Goal: Information Seeking & Learning: Learn about a topic

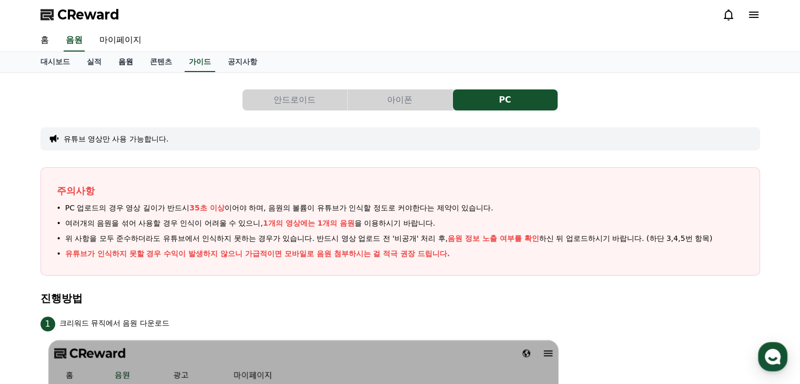
click at [123, 58] on link "음원" at bounding box center [126, 62] width 32 height 20
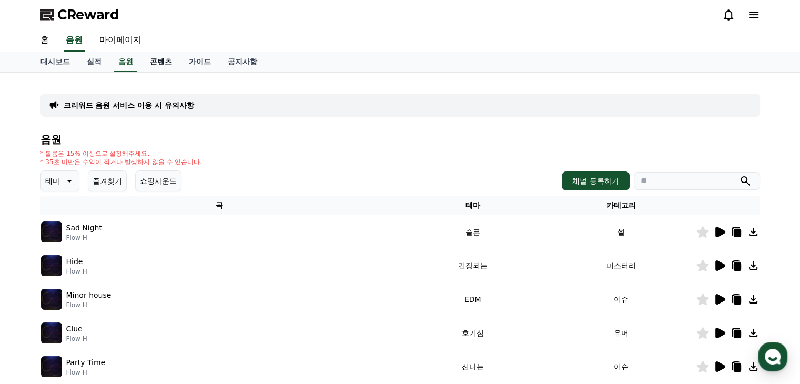
click at [164, 62] on link "콘텐츠" at bounding box center [161, 62] width 39 height 20
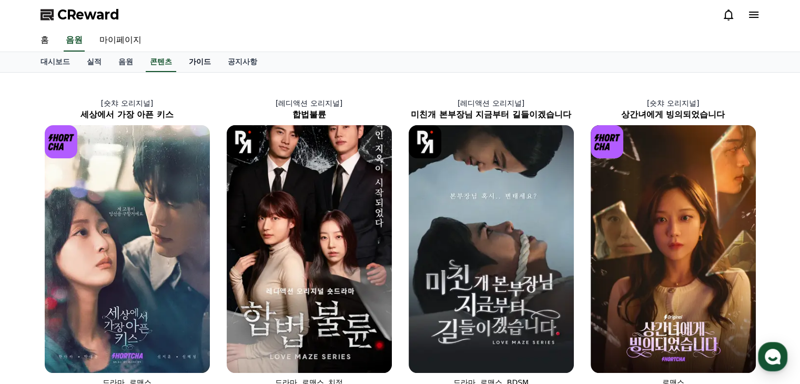
click at [206, 58] on link "가이드" at bounding box center [200, 62] width 39 height 20
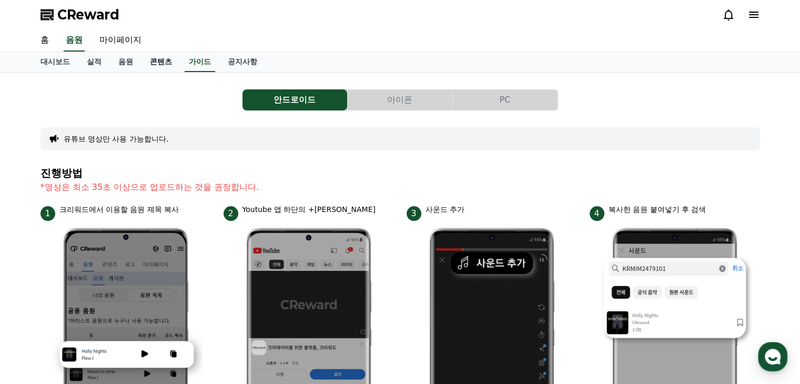
click at [172, 62] on link "콘텐츠" at bounding box center [161, 62] width 39 height 20
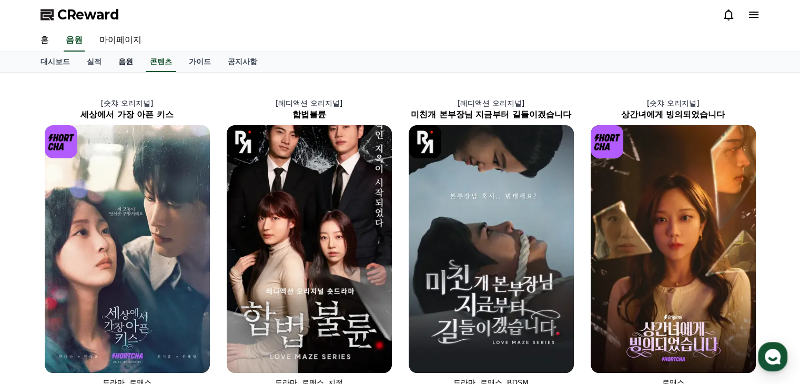
click at [126, 59] on link "음원" at bounding box center [126, 62] width 32 height 20
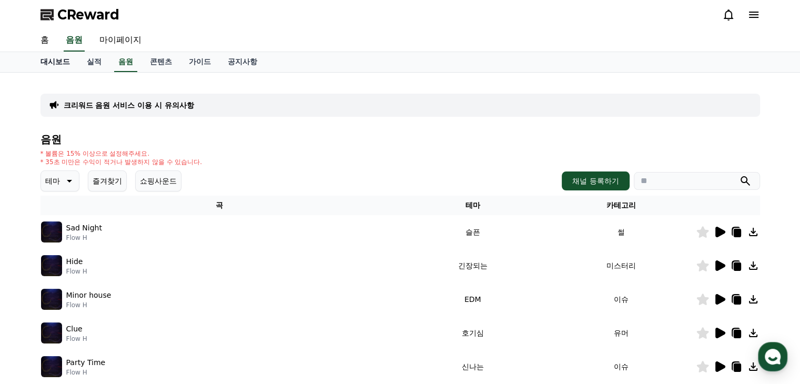
click at [57, 60] on link "대시보드" at bounding box center [55, 62] width 46 height 20
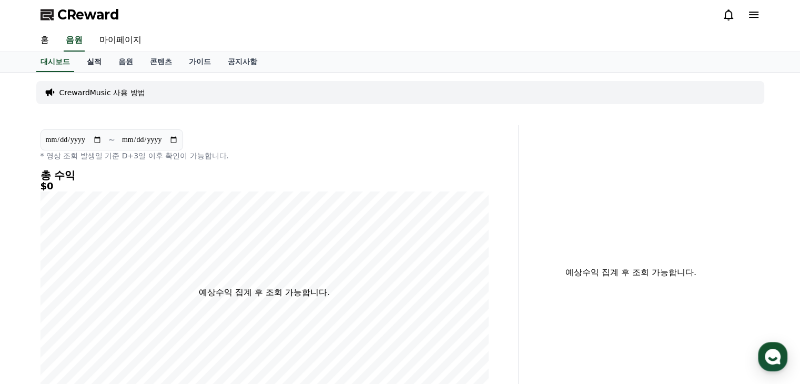
click at [93, 59] on link "실적" at bounding box center [94, 62] width 32 height 20
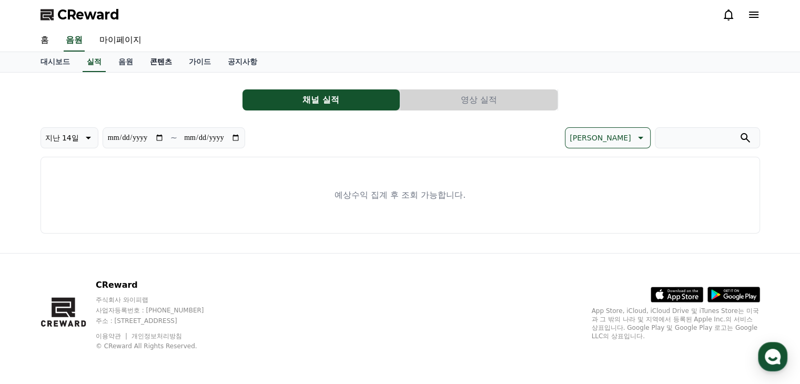
click at [155, 58] on link "콘텐츠" at bounding box center [161, 62] width 39 height 20
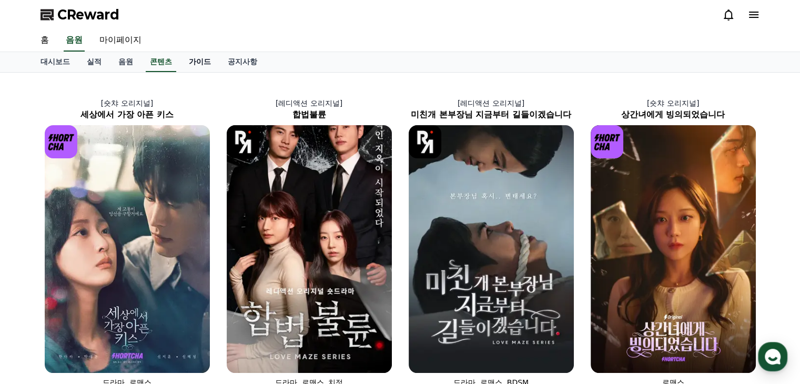
click at [191, 62] on link "가이드" at bounding box center [200, 62] width 39 height 20
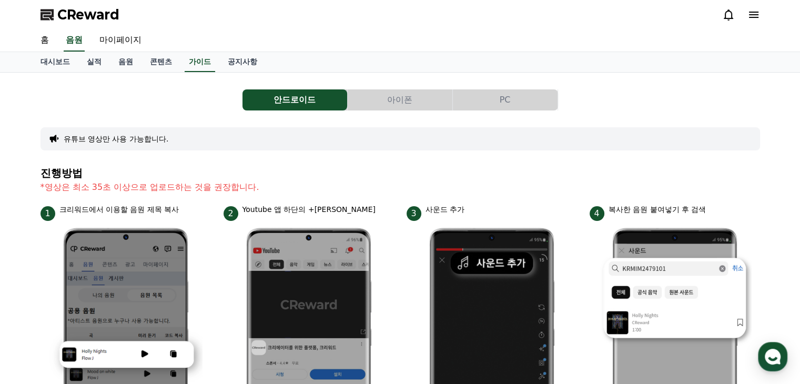
click at [482, 99] on button "PC" at bounding box center [505, 99] width 105 height 21
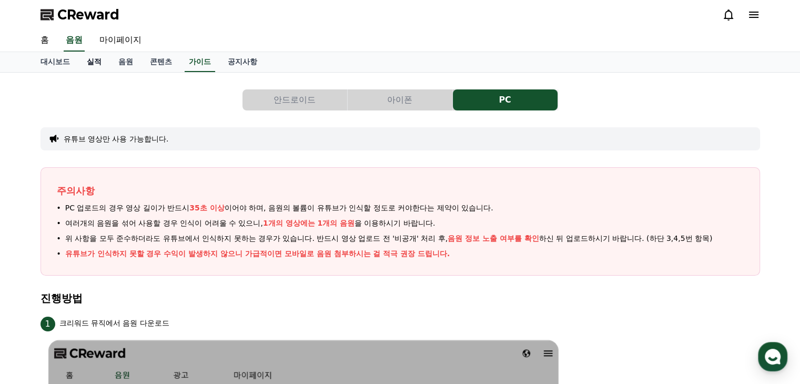
click at [90, 61] on link "실적" at bounding box center [94, 62] width 32 height 20
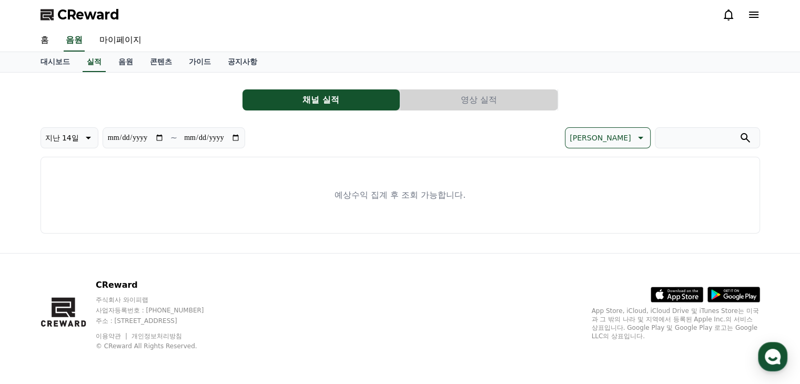
click at [472, 95] on button "영상 실적" at bounding box center [478, 99] width 157 height 21
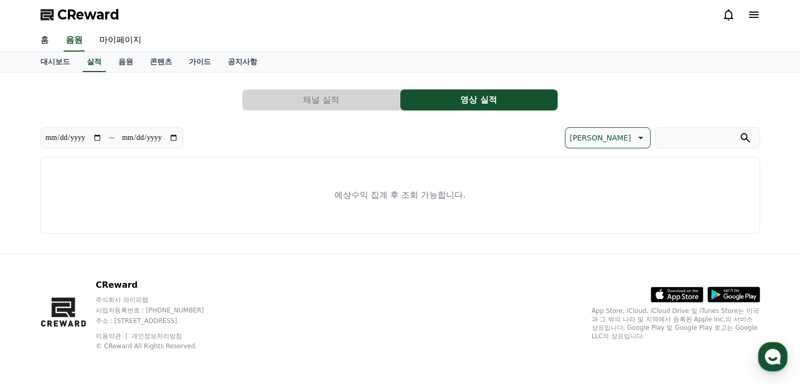
click at [362, 99] on button "채널 실적" at bounding box center [321, 99] width 157 height 21
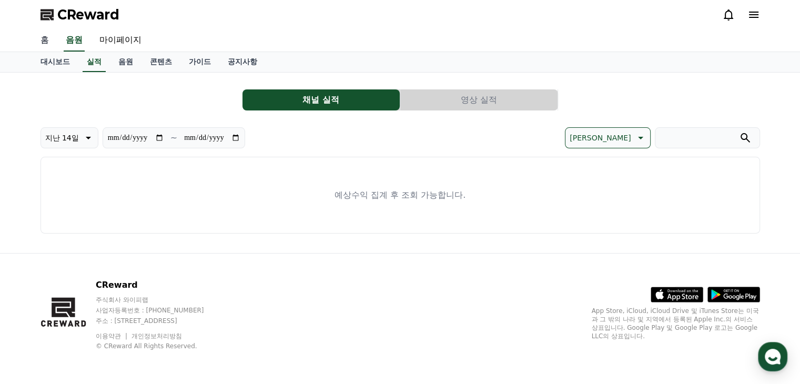
click at [43, 40] on link "홈" at bounding box center [44, 40] width 25 height 22
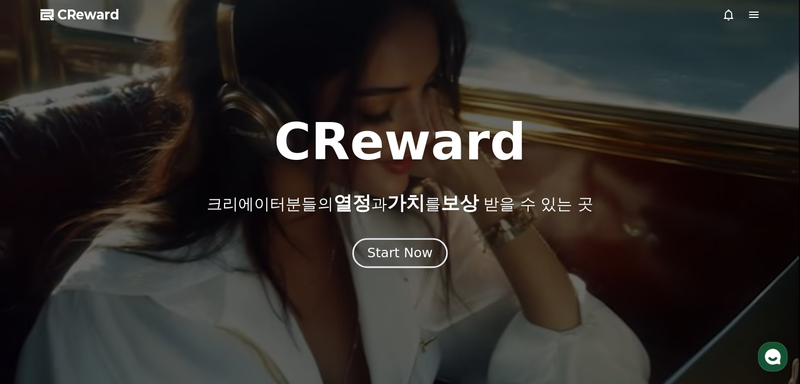
click at [407, 249] on div "Start Now" at bounding box center [399, 253] width 65 height 18
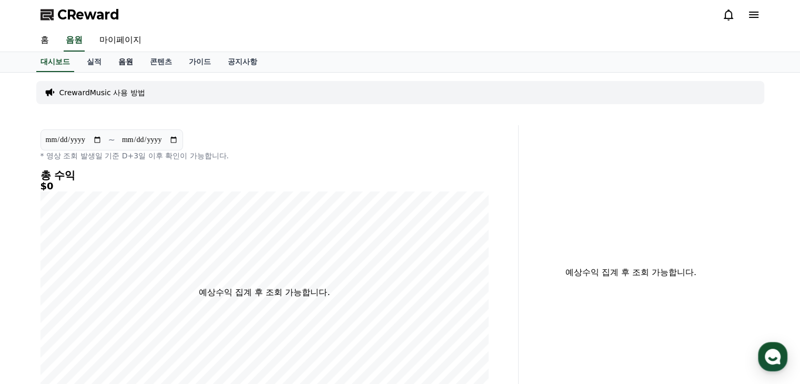
click at [124, 59] on link "음원" at bounding box center [126, 62] width 32 height 20
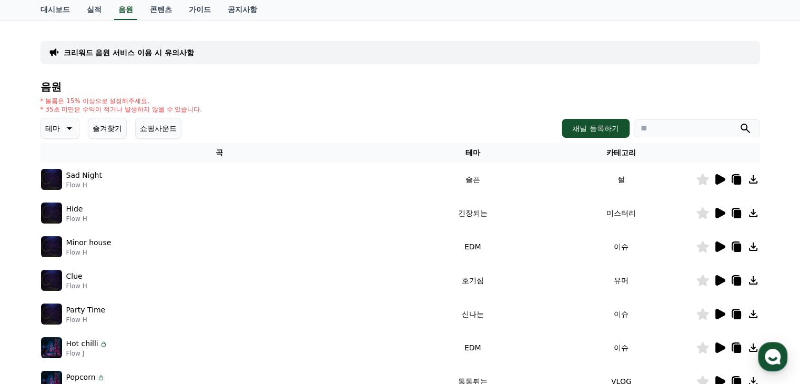
scroll to position [105, 0]
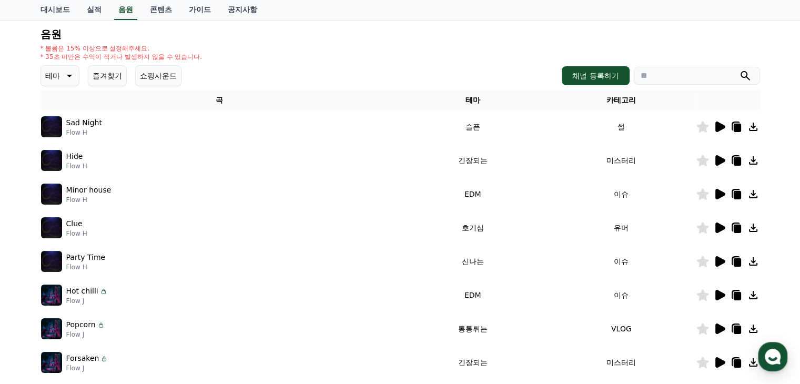
click at [69, 76] on icon at bounding box center [69, 76] width 5 height 3
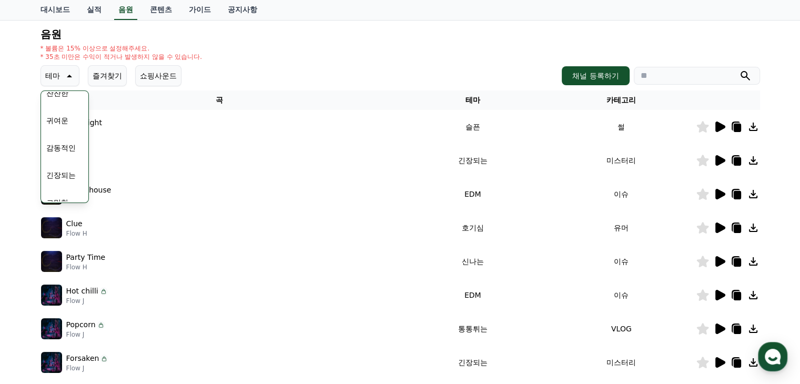
scroll to position [434, 0]
click at [65, 158] on button "긴장되는" at bounding box center [61, 162] width 38 height 23
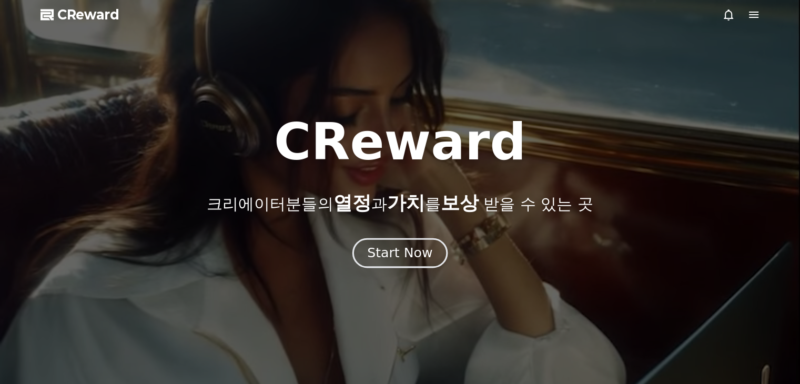
drag, startPoint x: 0, startPoint y: 0, endPoint x: 420, endPoint y: 259, distance: 493.8
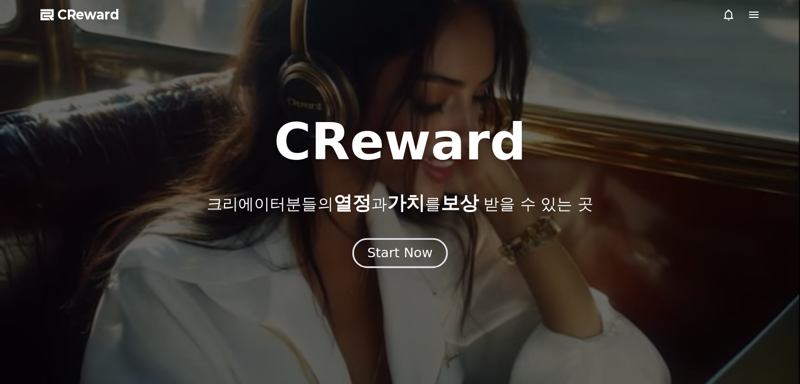
click at [420, 259] on div "Start Now" at bounding box center [399, 253] width 65 height 18
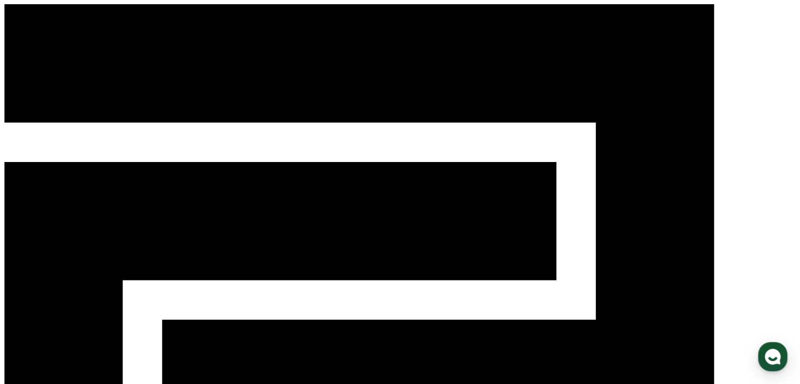
select select "**********"
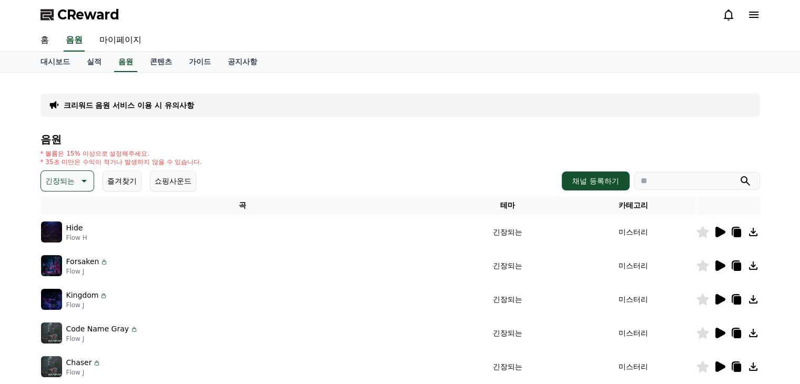
scroll to position [105, 0]
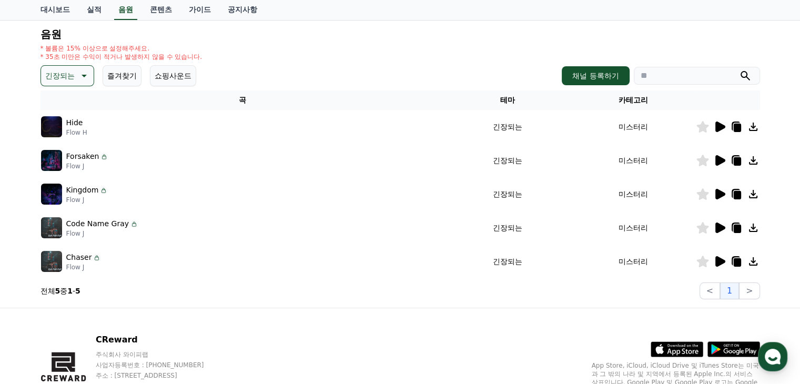
click at [718, 129] on icon at bounding box center [721, 127] width 10 height 11
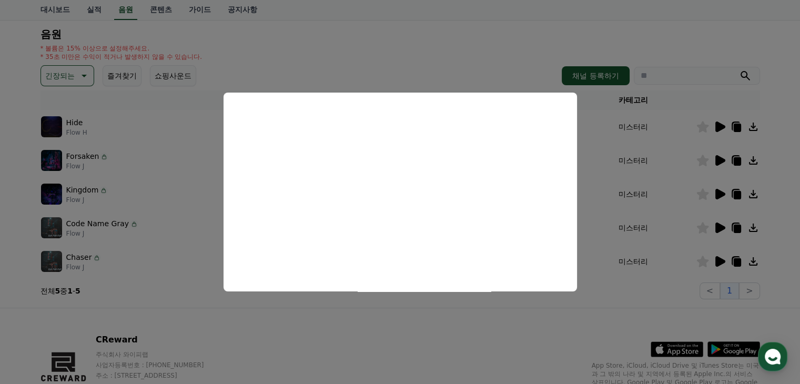
click at [411, 21] on button "close modal" at bounding box center [400, 192] width 800 height 384
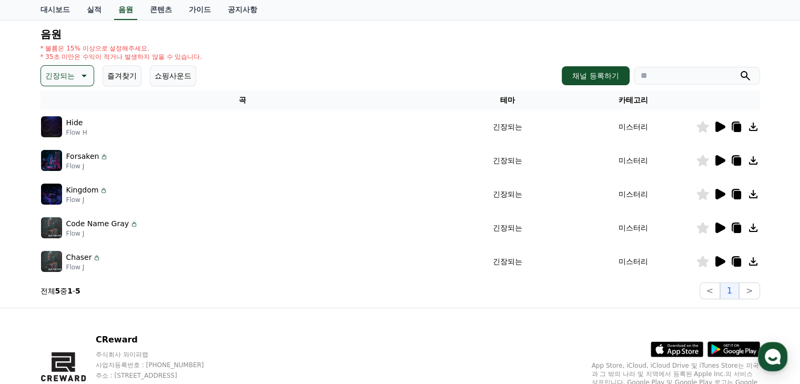
click at [68, 70] on p "긴장되는" at bounding box center [59, 75] width 29 height 15
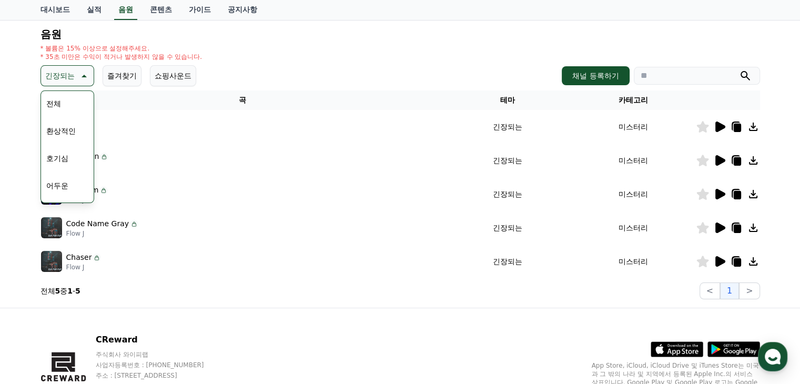
scroll to position [0, 0]
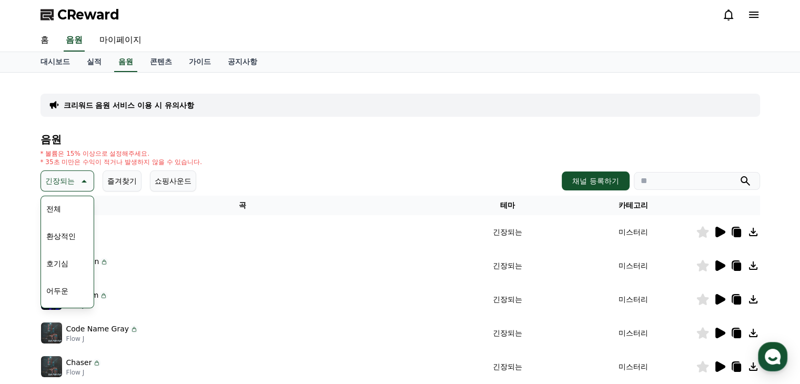
click at [55, 292] on button "어두운" at bounding box center [57, 290] width 31 height 23
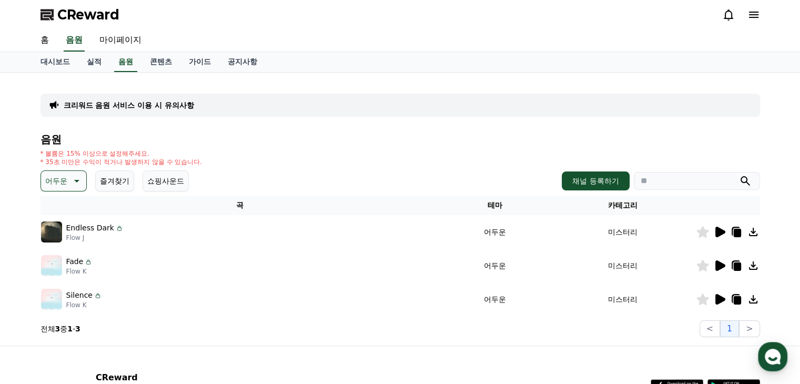
click at [718, 228] on icon at bounding box center [721, 232] width 10 height 11
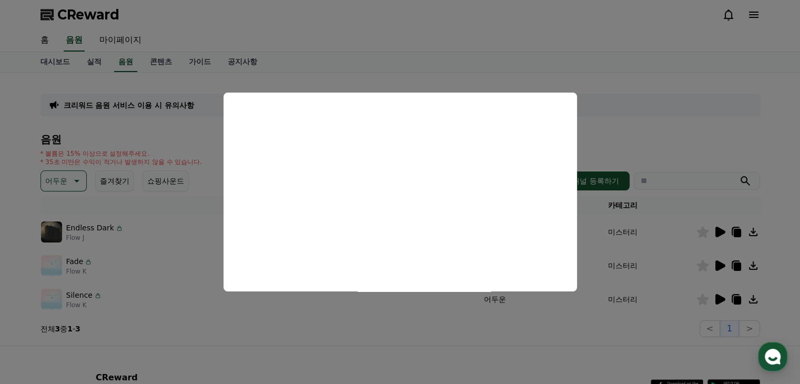
click at [405, 315] on button "close modal" at bounding box center [400, 192] width 800 height 384
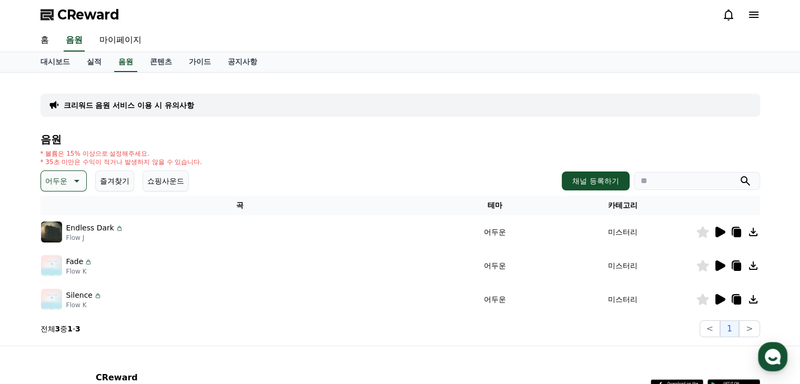
click at [720, 263] on icon at bounding box center [721, 265] width 10 height 11
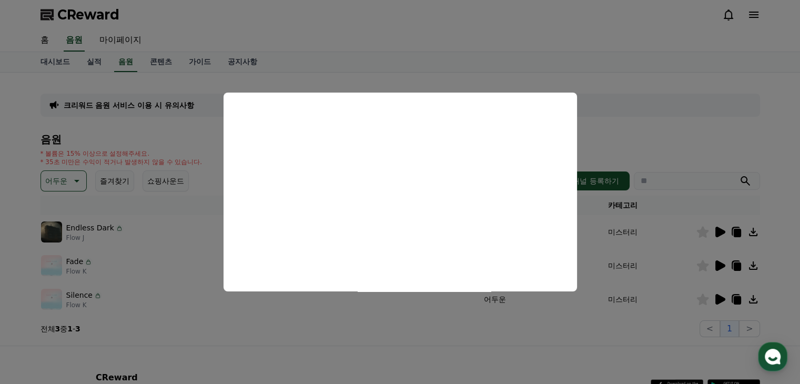
click at [383, 36] on button "close modal" at bounding box center [400, 192] width 800 height 384
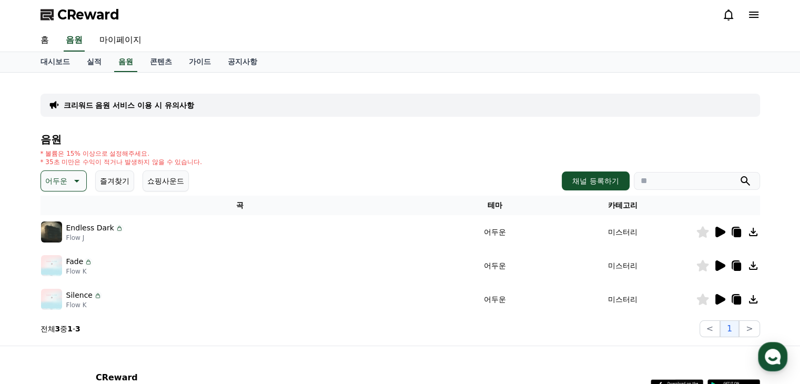
click at [716, 300] on icon at bounding box center [721, 299] width 10 height 11
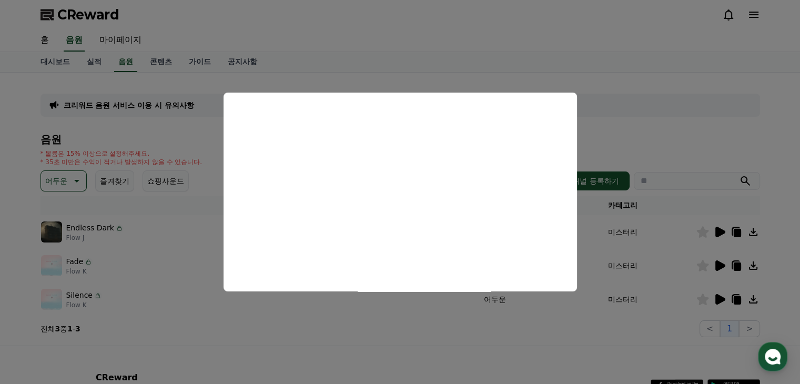
click at [188, 246] on button "close modal" at bounding box center [400, 192] width 800 height 384
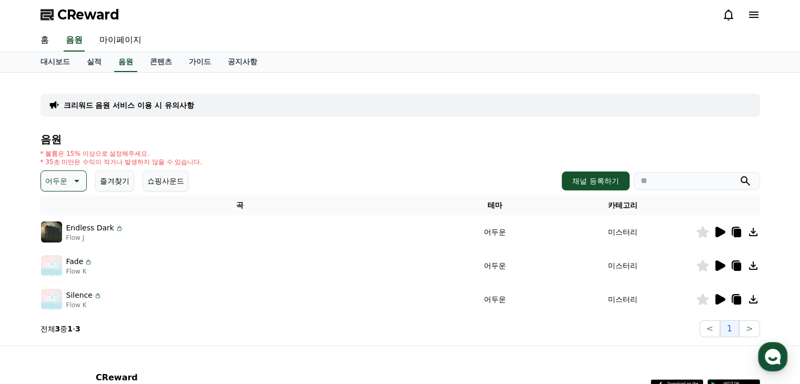
click at [57, 184] on p "어두운" at bounding box center [56, 181] width 22 height 15
click at [63, 267] on button "즐거움" at bounding box center [57, 271] width 31 height 23
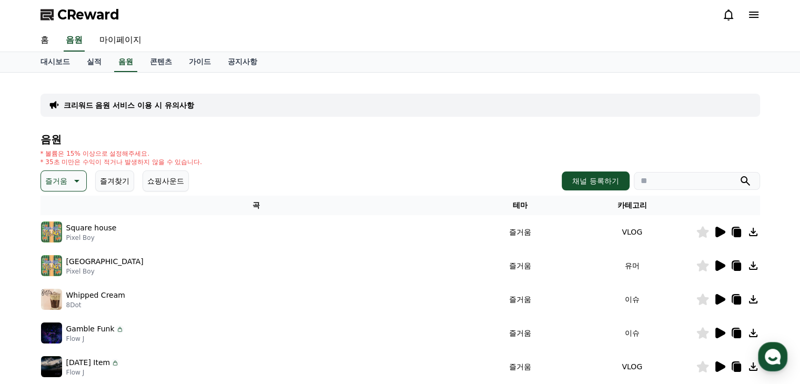
click at [719, 229] on icon at bounding box center [721, 232] width 10 height 11
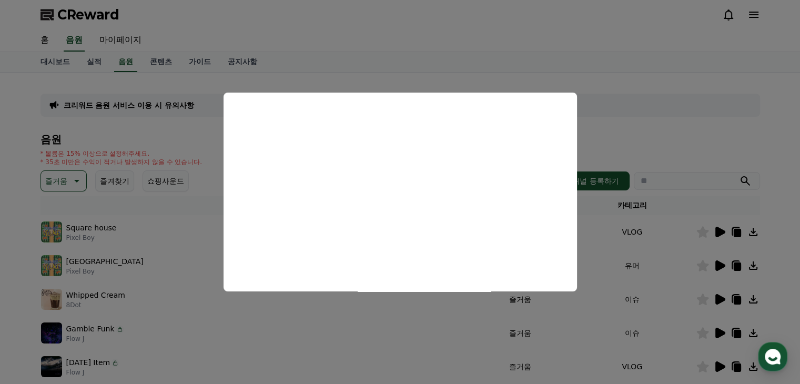
click at [629, 141] on button "close modal" at bounding box center [400, 192] width 800 height 384
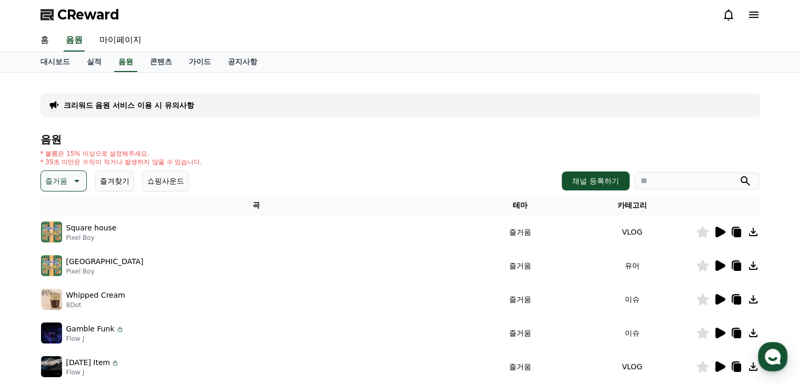
click at [70, 182] on icon at bounding box center [75, 181] width 13 height 13
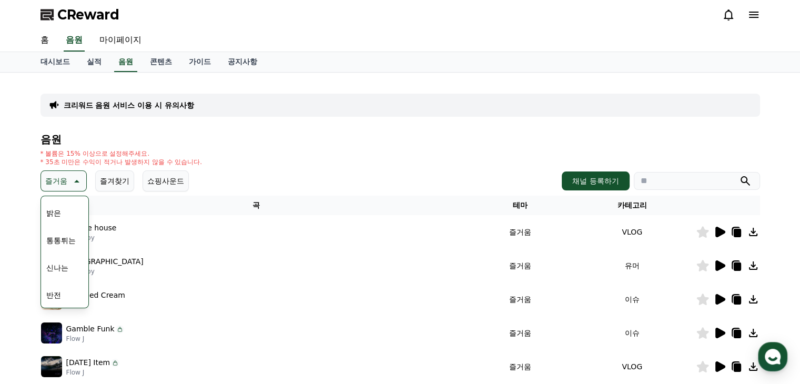
scroll to position [158, 0]
click at [61, 270] on button "웅장한" at bounding box center [57, 269] width 31 height 23
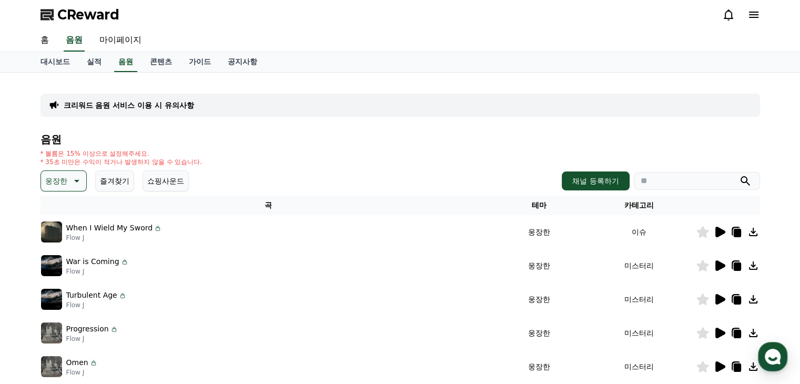
click at [718, 233] on icon at bounding box center [721, 232] width 10 height 11
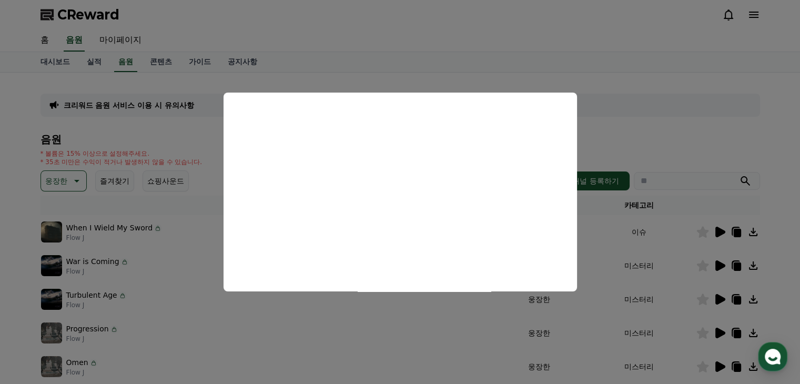
click at [718, 260] on button "close modal" at bounding box center [400, 192] width 800 height 384
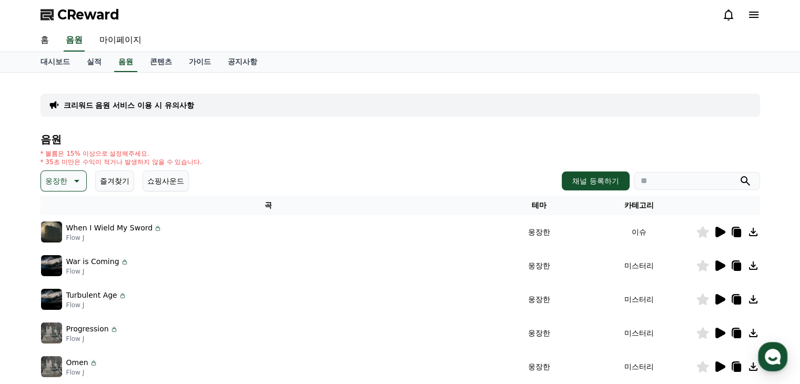
click at [718, 264] on icon at bounding box center [721, 265] width 10 height 11
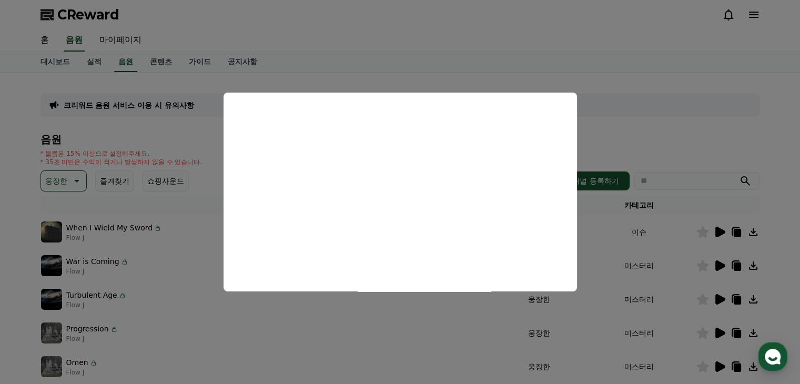
click at [718, 297] on button "close modal" at bounding box center [400, 192] width 800 height 384
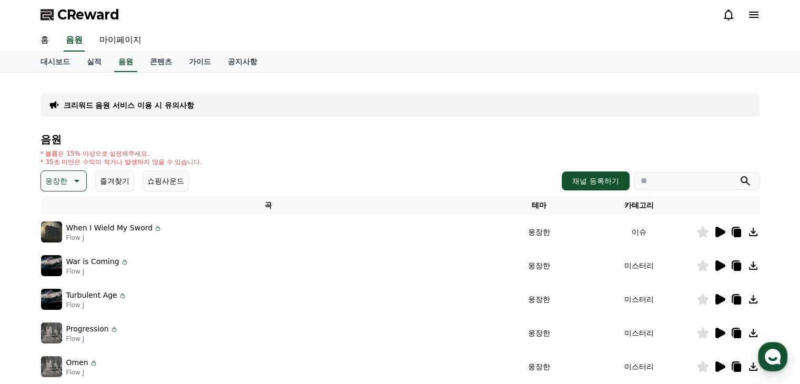
click at [722, 297] on icon at bounding box center [721, 299] width 10 height 11
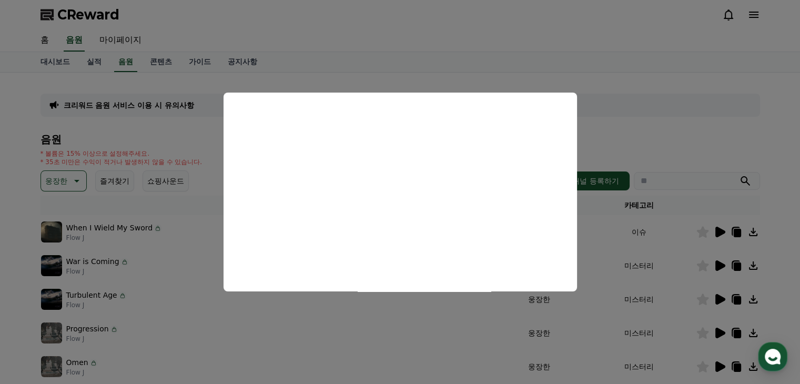
click at [335, 333] on button "close modal" at bounding box center [400, 192] width 800 height 384
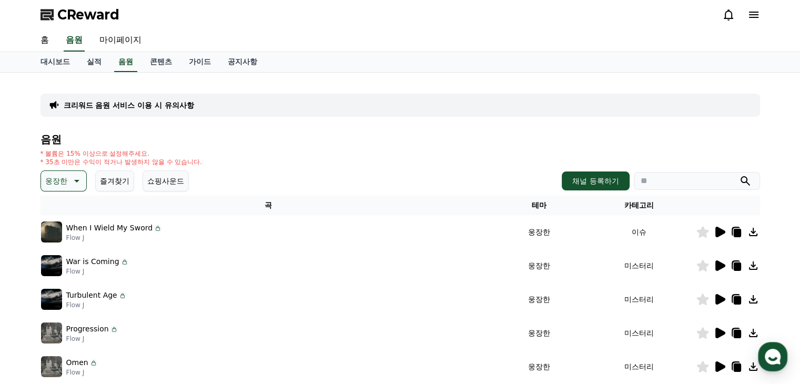
scroll to position [53, 0]
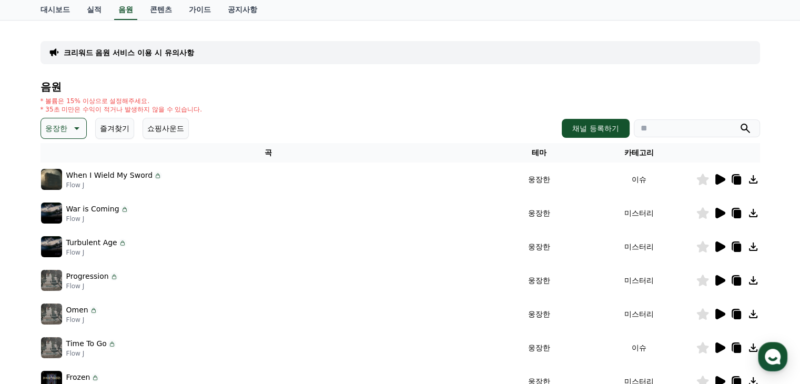
click at [719, 278] on icon at bounding box center [721, 280] width 10 height 11
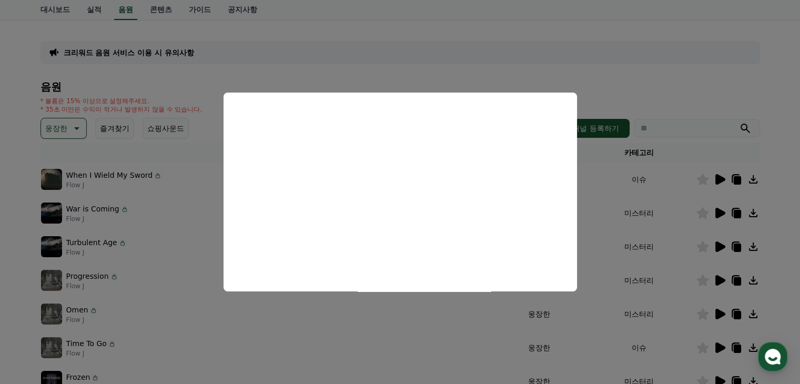
click at [434, 346] on button "close modal" at bounding box center [400, 192] width 800 height 384
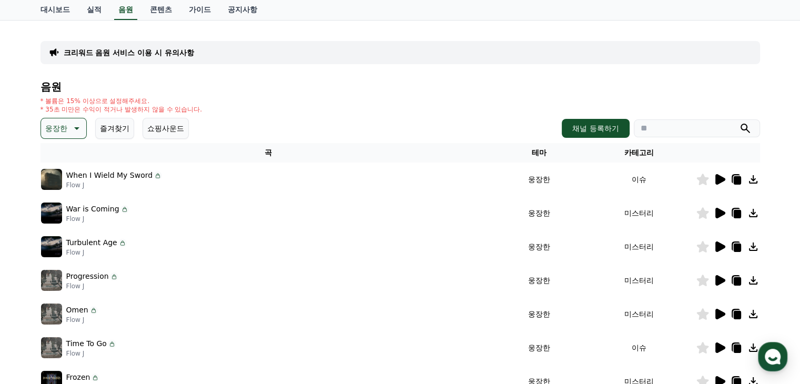
click at [720, 316] on icon at bounding box center [721, 314] width 10 height 11
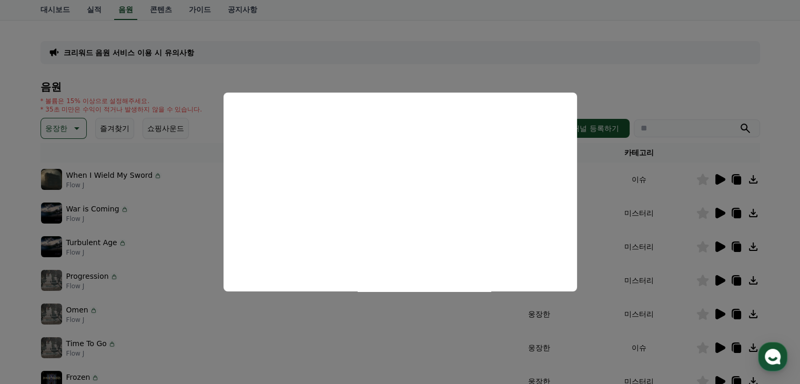
click at [497, 333] on button "close modal" at bounding box center [400, 192] width 800 height 384
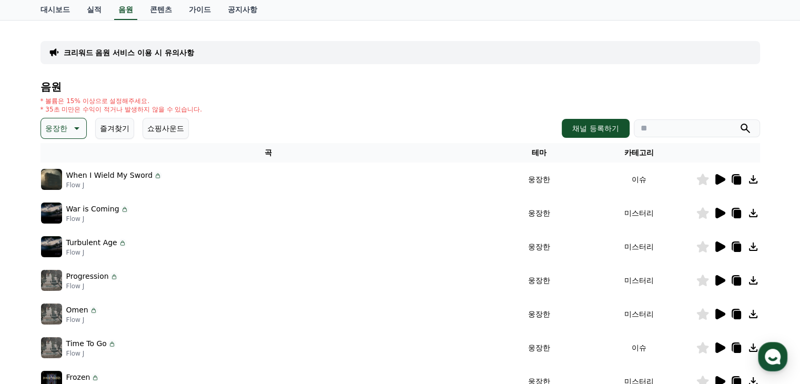
click at [719, 346] on icon at bounding box center [721, 348] width 10 height 11
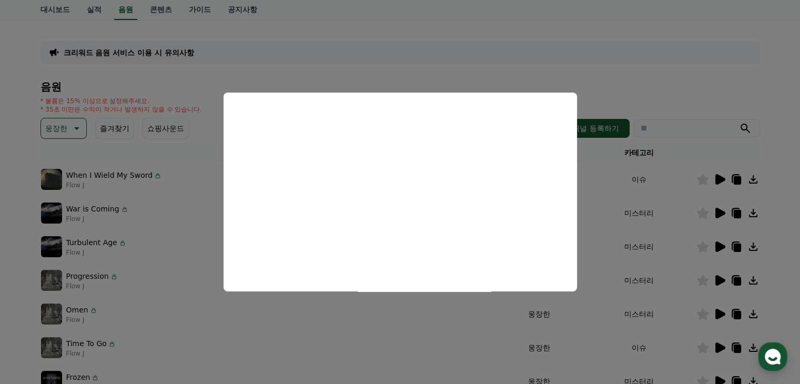
scroll to position [158, 0]
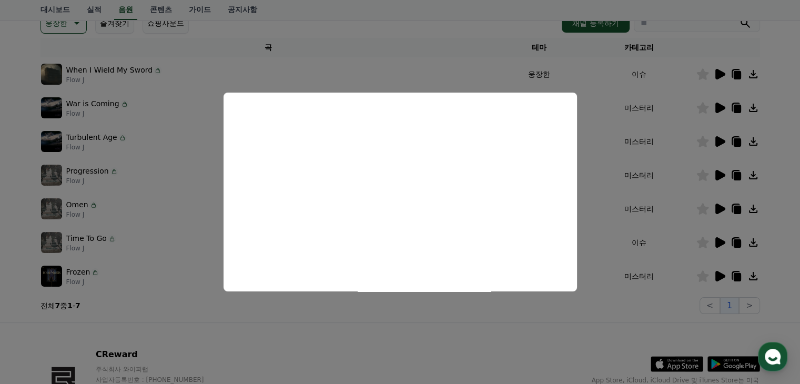
click at [679, 298] on button "close modal" at bounding box center [400, 192] width 800 height 384
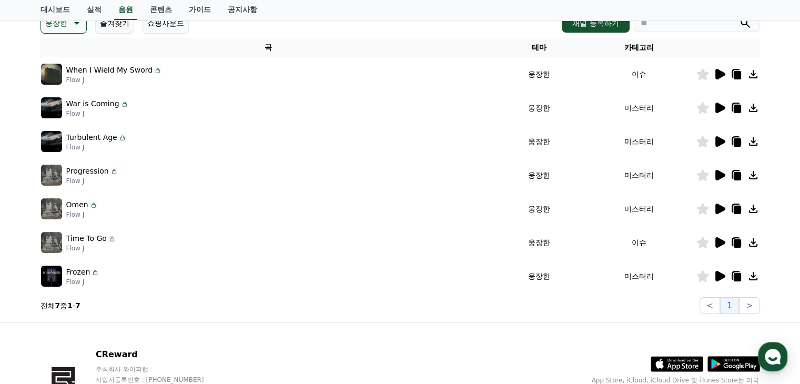
click at [719, 276] on icon at bounding box center [721, 276] width 10 height 11
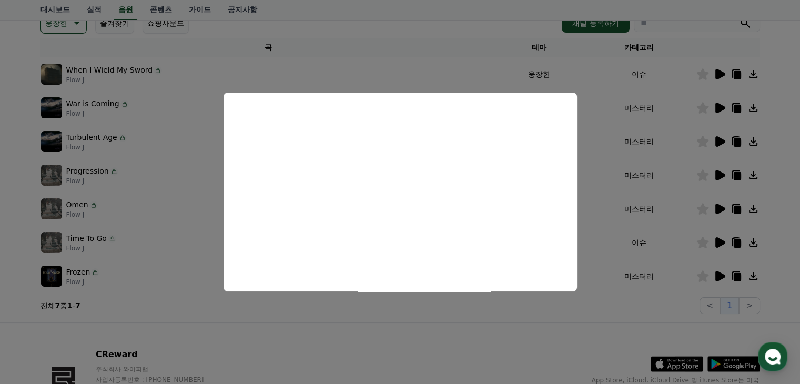
click at [349, 320] on button "close modal" at bounding box center [400, 192] width 800 height 384
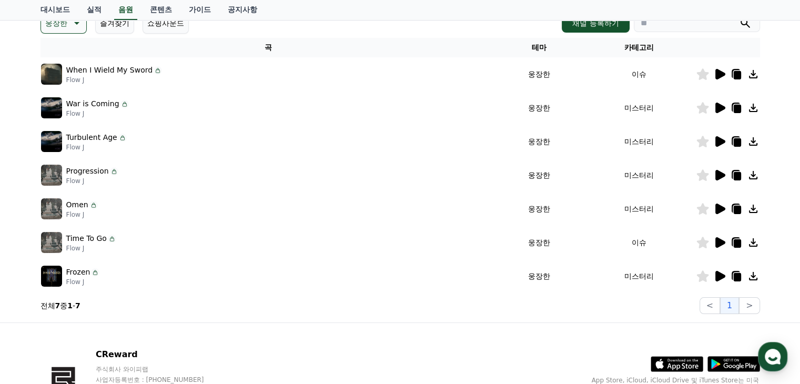
scroll to position [53, 0]
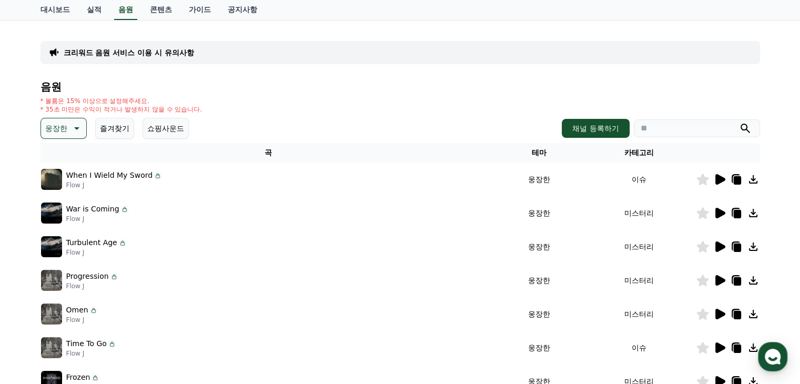
click at [64, 132] on p "웅장한" at bounding box center [56, 128] width 22 height 15
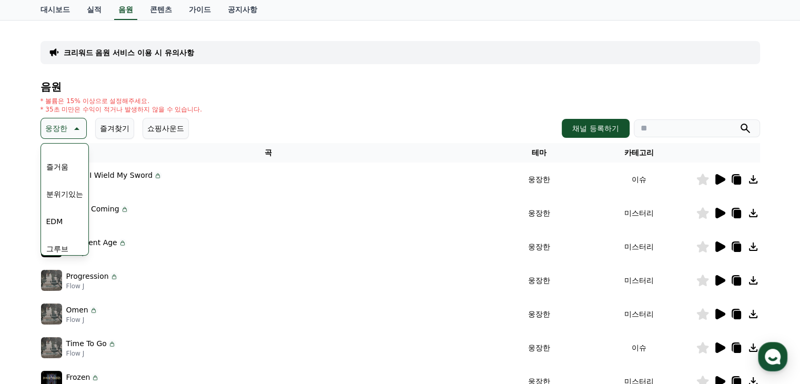
scroll to position [316, 0]
click at [61, 224] on button "슬픈" at bounding box center [53, 223] width 23 height 23
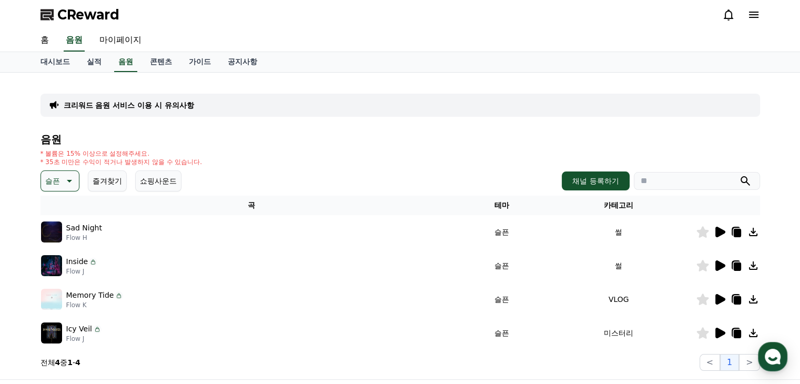
click at [717, 230] on icon at bounding box center [721, 232] width 10 height 11
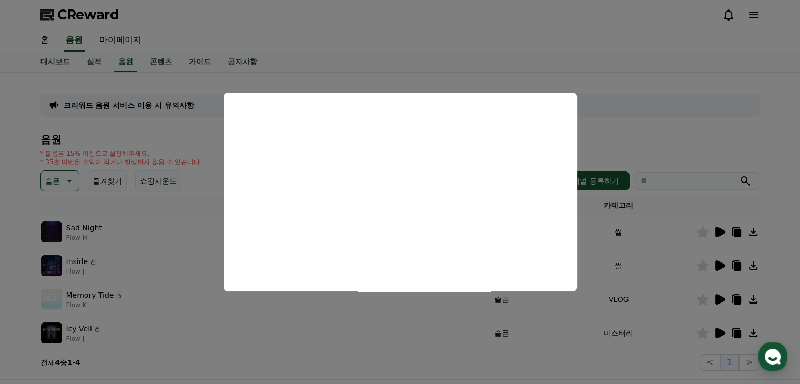
click at [401, 327] on button "close modal" at bounding box center [400, 192] width 800 height 384
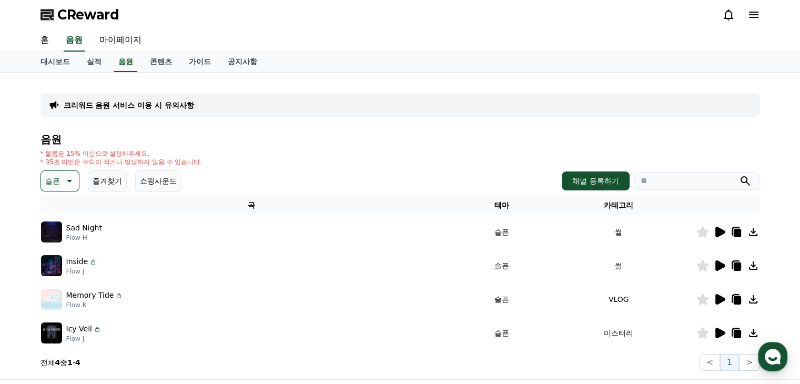
click at [721, 264] on icon at bounding box center [721, 265] width 10 height 11
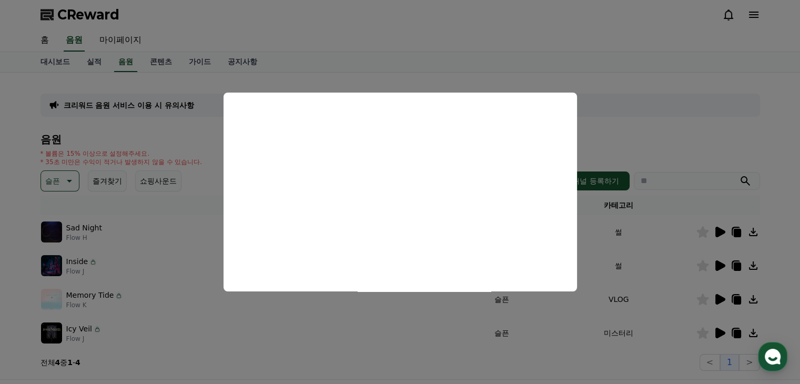
click at [432, 335] on button "close modal" at bounding box center [400, 192] width 800 height 384
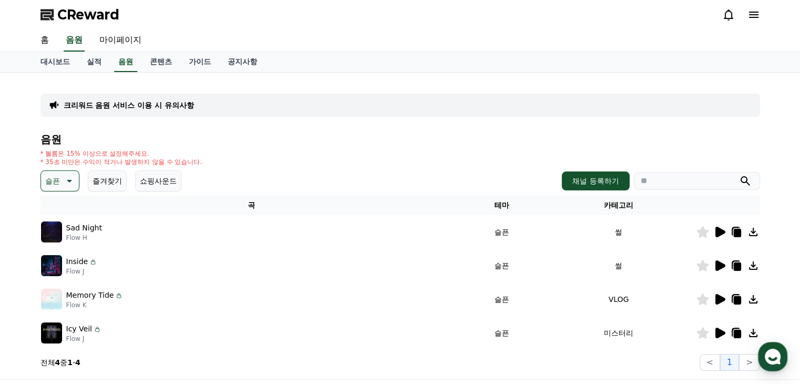
click at [724, 333] on icon at bounding box center [721, 333] width 10 height 11
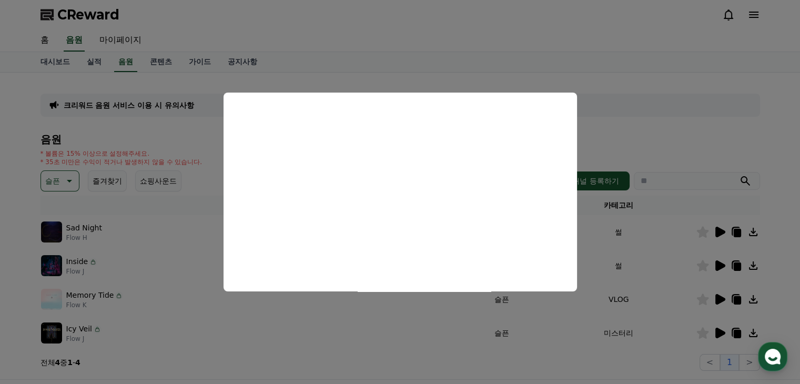
click at [314, 319] on button "close modal" at bounding box center [400, 192] width 800 height 384
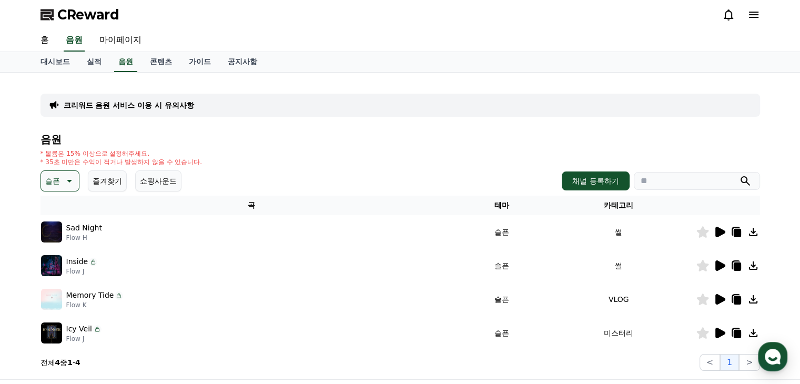
click at [69, 186] on icon at bounding box center [68, 181] width 13 height 13
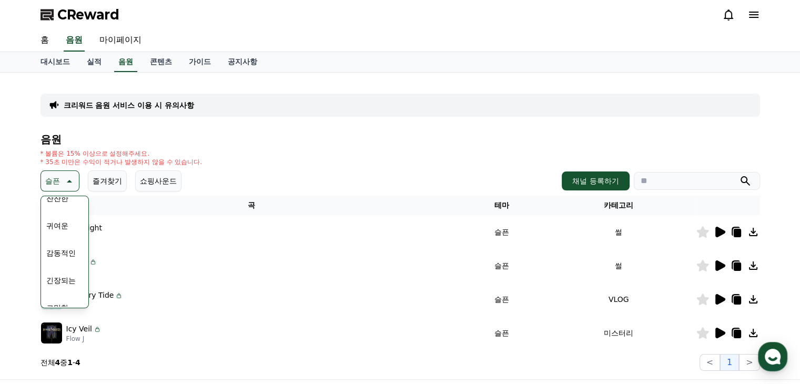
scroll to position [434, 0]
click at [61, 237] on button "감동적인" at bounding box center [61, 240] width 38 height 23
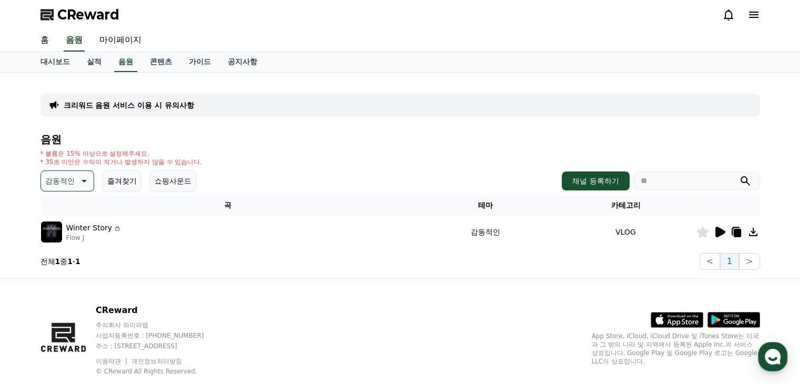
click at [719, 232] on icon at bounding box center [721, 232] width 10 height 11
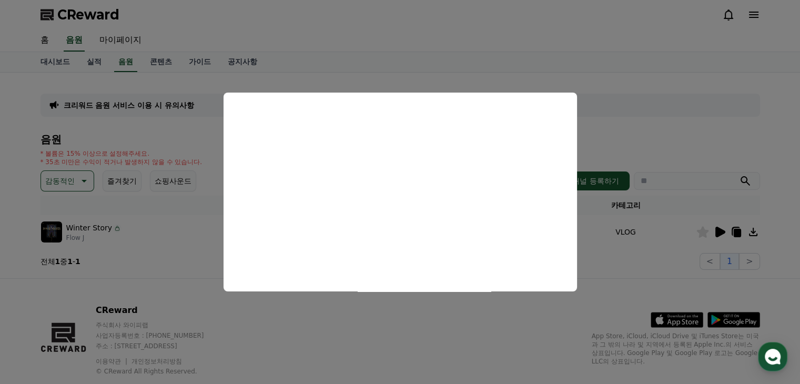
click at [343, 299] on button "close modal" at bounding box center [400, 192] width 800 height 384
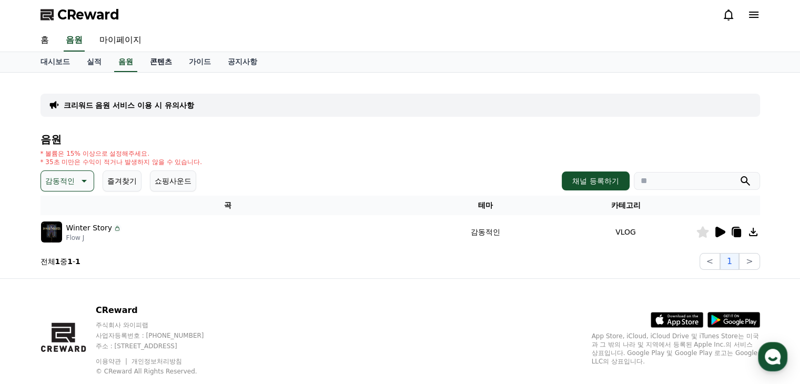
click at [154, 64] on link "콘텐츠" at bounding box center [161, 62] width 39 height 20
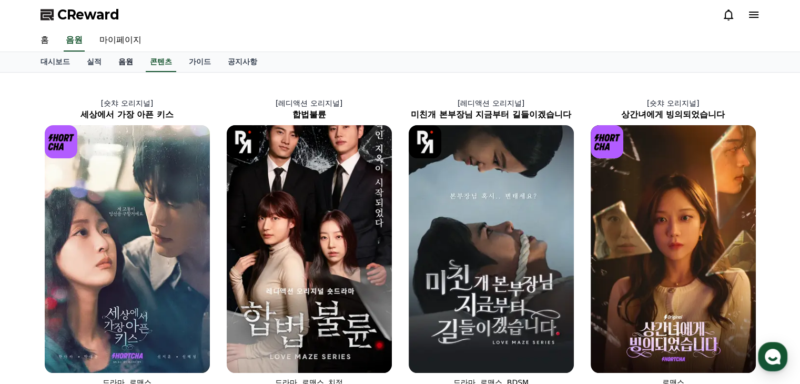
click at [123, 63] on link "음원" at bounding box center [126, 62] width 32 height 20
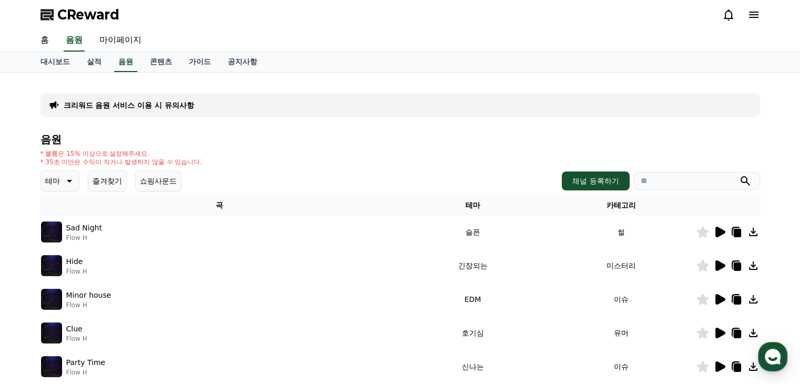
click at [155, 182] on button "쇼핑사운드" at bounding box center [158, 181] width 46 height 21
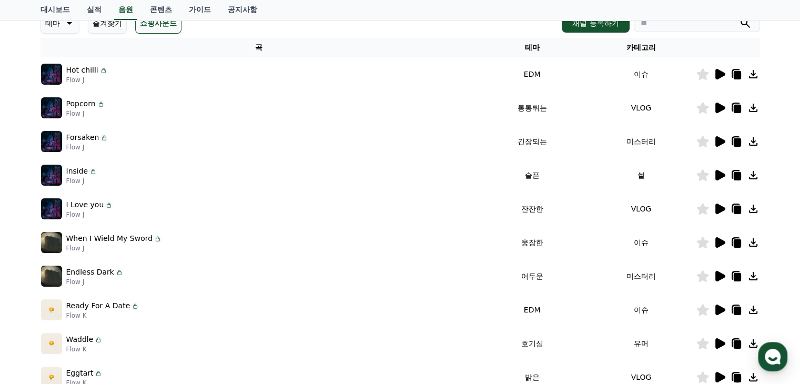
scroll to position [53, 0]
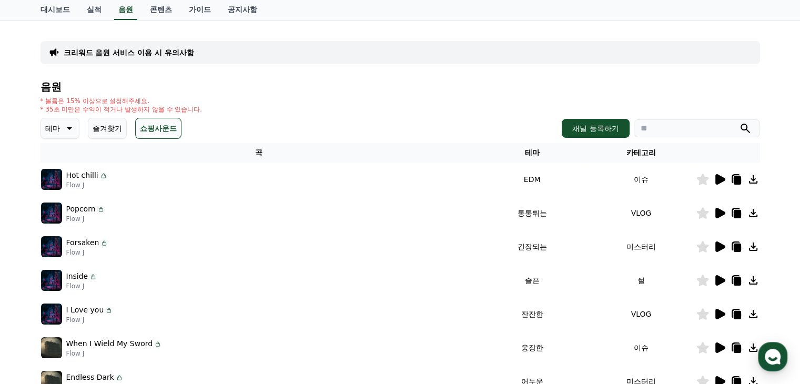
click at [68, 136] on button "테마" at bounding box center [60, 128] width 39 height 21
click at [62, 184] on button "어두운" at bounding box center [57, 185] width 31 height 23
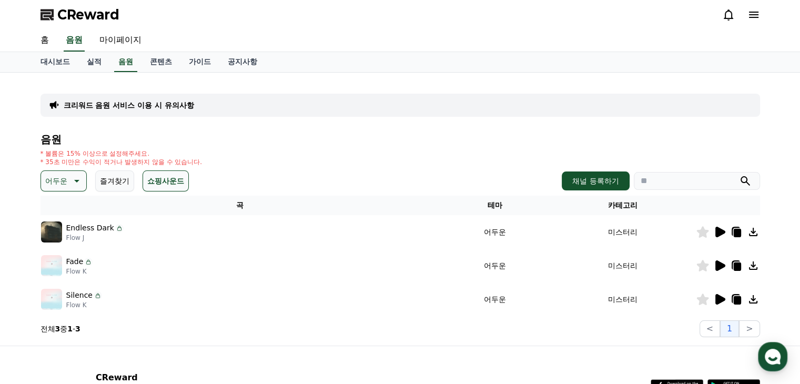
click at [721, 233] on icon at bounding box center [721, 232] width 10 height 11
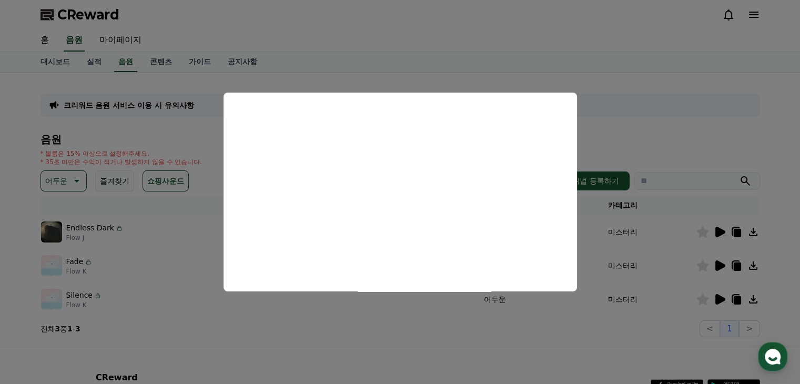
click at [204, 294] on button "close modal" at bounding box center [400, 192] width 800 height 384
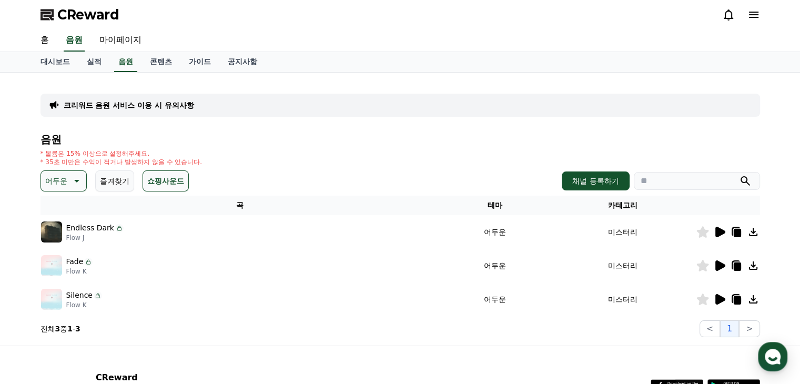
click at [722, 267] on icon at bounding box center [721, 265] width 10 height 11
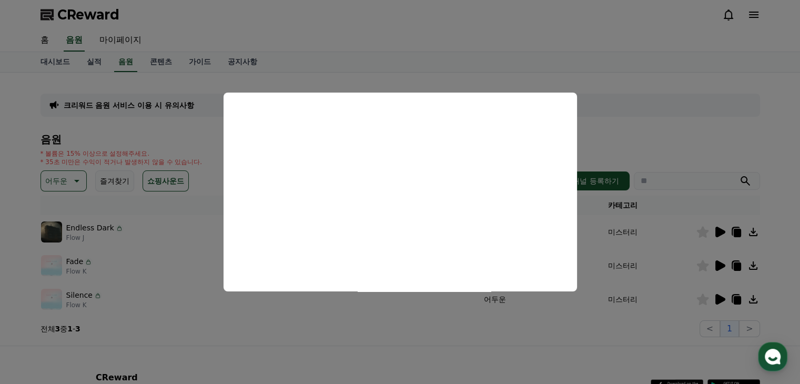
click at [605, 72] on button "close modal" at bounding box center [400, 192] width 800 height 384
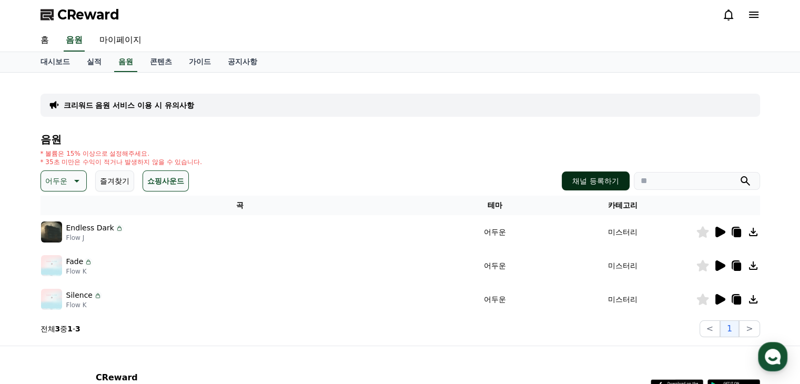
click at [602, 183] on button "채널 등록하기" at bounding box center [595, 181] width 67 height 19
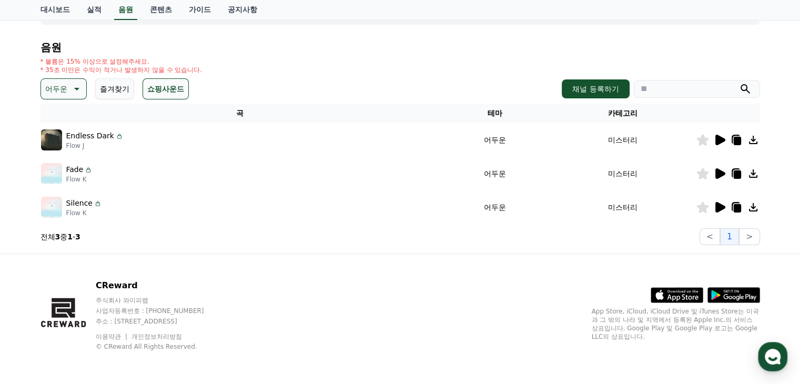
click at [61, 85] on p "어두운" at bounding box center [56, 89] width 22 height 15
click at [65, 112] on div "전체 환상적인 호기심 어두운 밝은 통통튀는 신나는 반전 웅장한 드라마틱 즐거움 분위기있는 EDM 그루브 슬픈 잔잔한 귀여운 감동적인 긴장되는 …" at bounding box center [64, 376] width 45 height 543
click at [53, 117] on button "전체" at bounding box center [53, 116] width 23 height 23
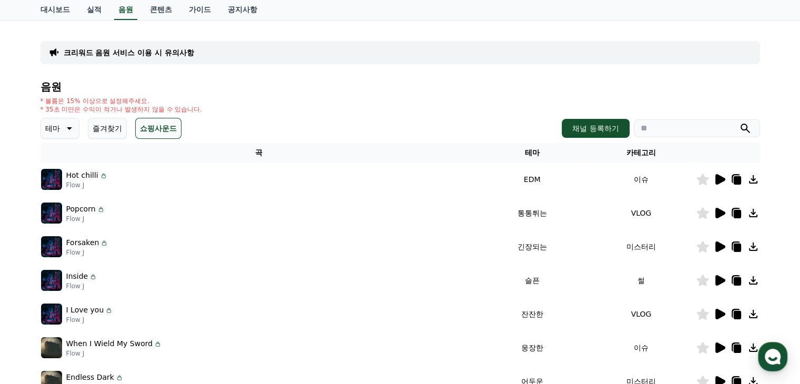
scroll to position [105, 0]
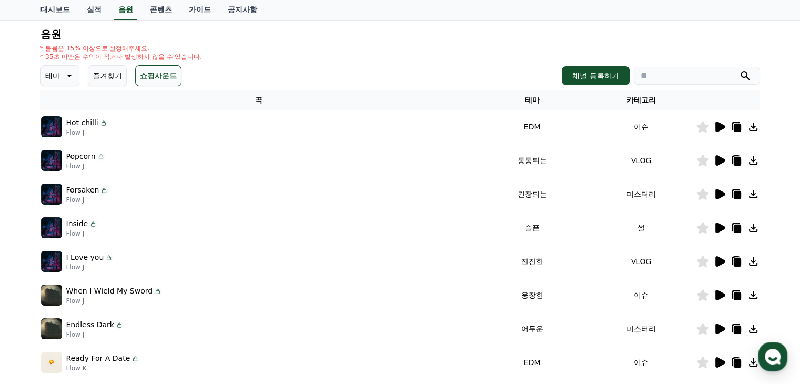
click at [61, 71] on button "테마" at bounding box center [60, 75] width 39 height 21
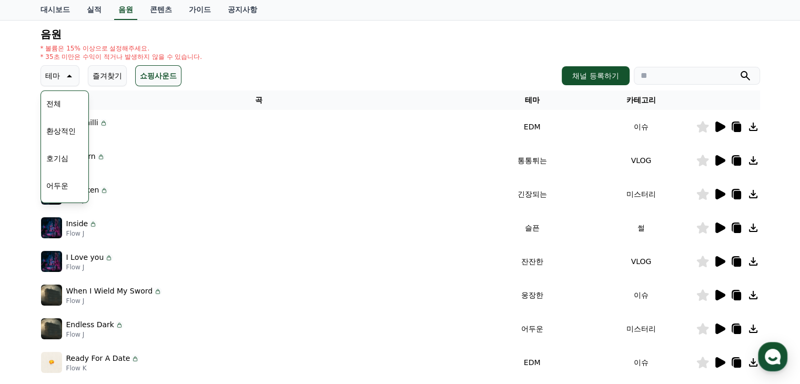
click at [63, 182] on button "어두운" at bounding box center [57, 185] width 31 height 23
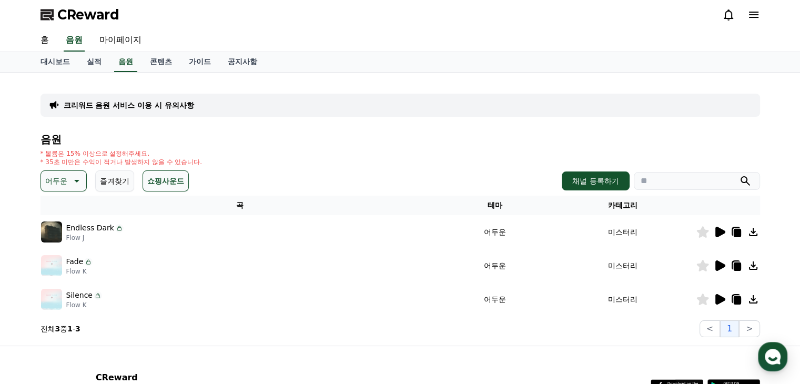
click at [750, 300] on icon at bounding box center [753, 299] width 13 height 13
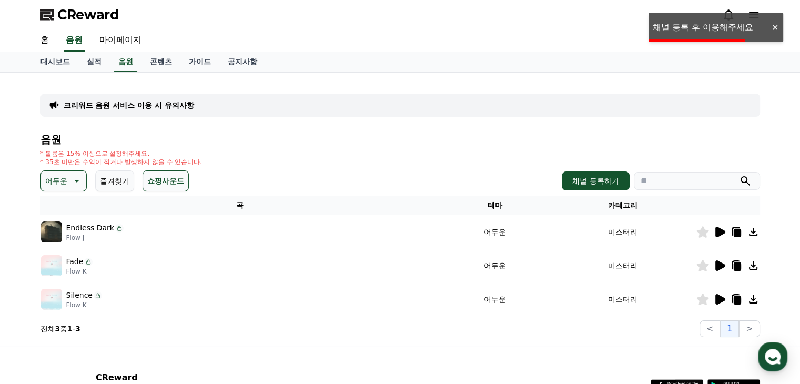
click at [347, 153] on div "* 볼륨은 15% 이상으로 설정해주세요. * 35초 미만은 수익이 적거나 발생하지 않을 수 있습니다." at bounding box center [401, 157] width 720 height 17
click at [587, 179] on button "채널 등록하기" at bounding box center [595, 181] width 67 height 19
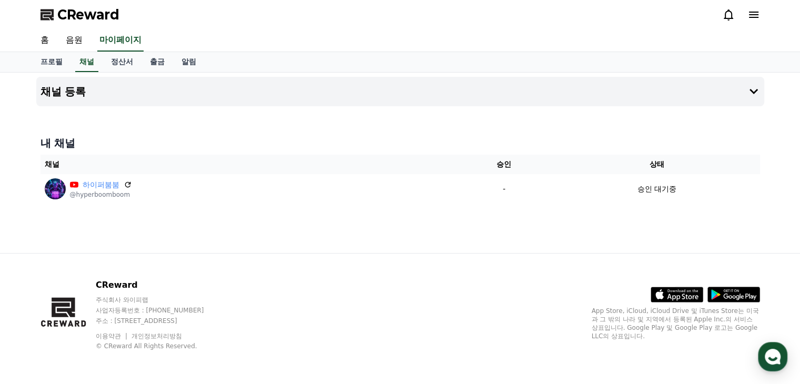
click at [423, 126] on div "채널 등록 내 채널 채널 승인 상태 하이퍼붐붐 @hyperboomboom - 승인 대기중" at bounding box center [400, 163] width 737 height 181
